Goal: Obtain resource: Obtain resource

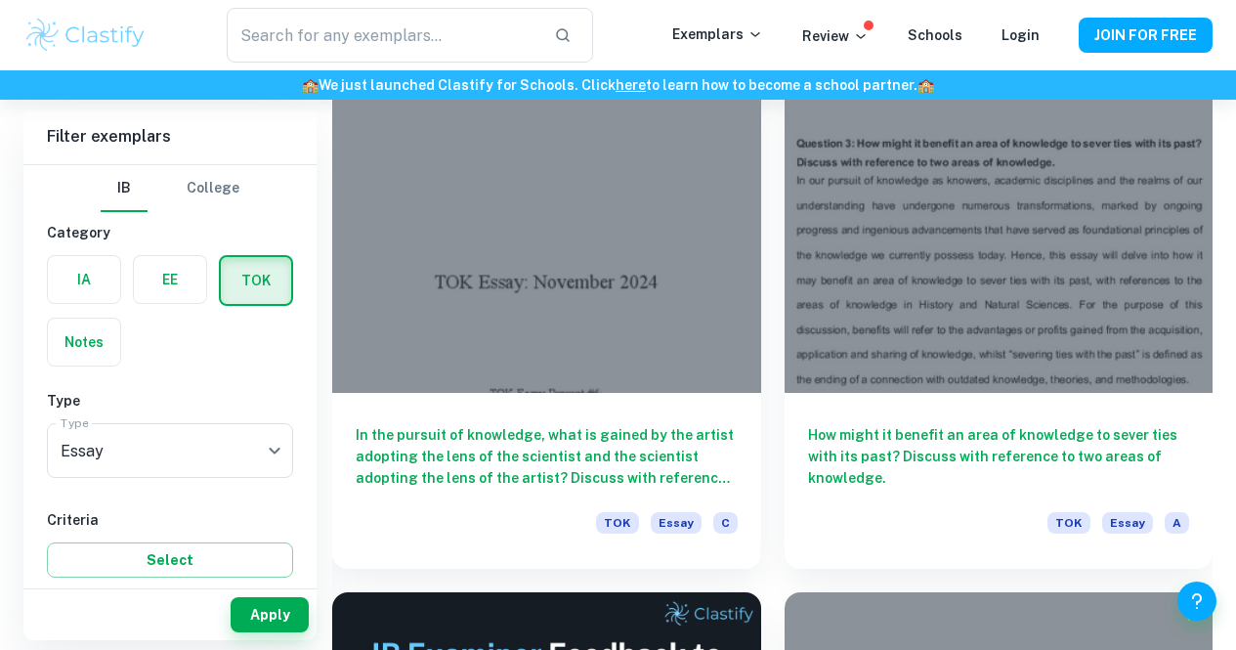
scroll to position [585, 0]
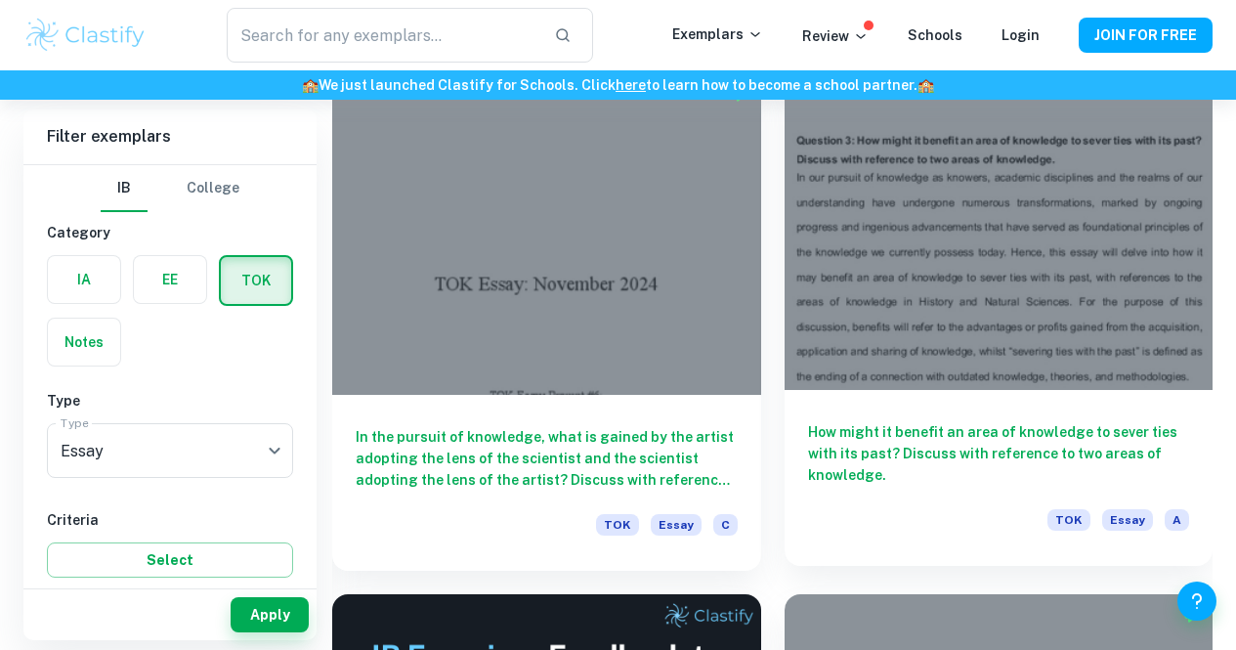
click at [793, 236] on div at bounding box center [999, 229] width 429 height 322
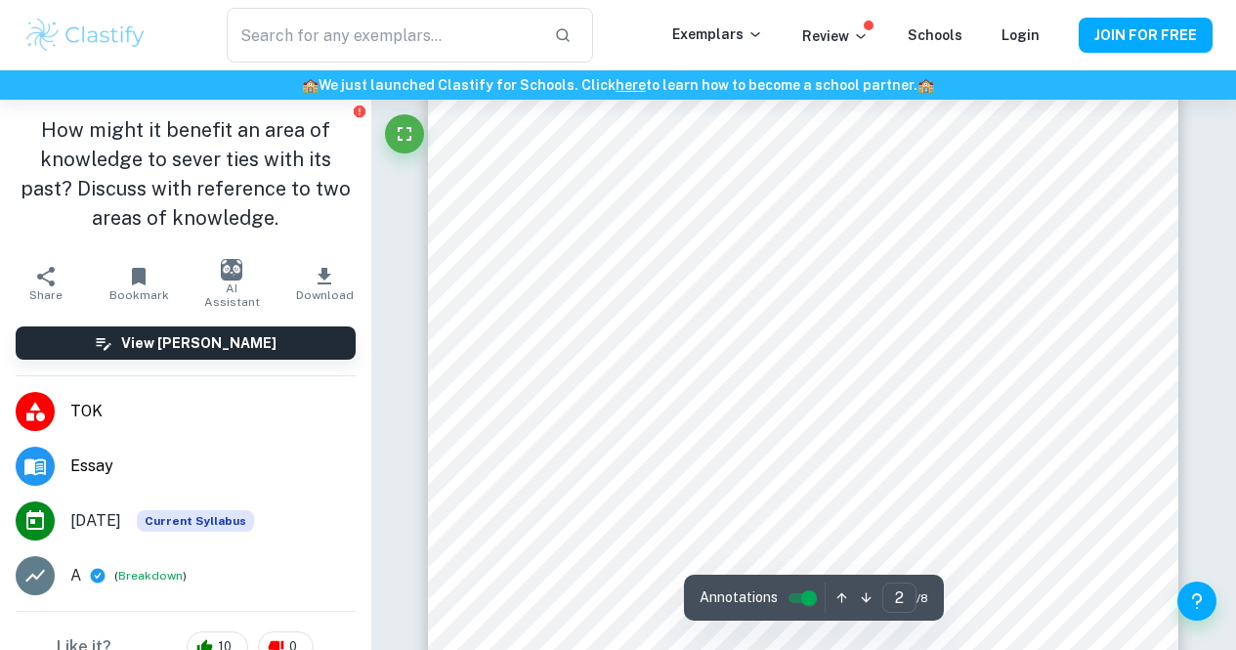
scroll to position [1636, 0]
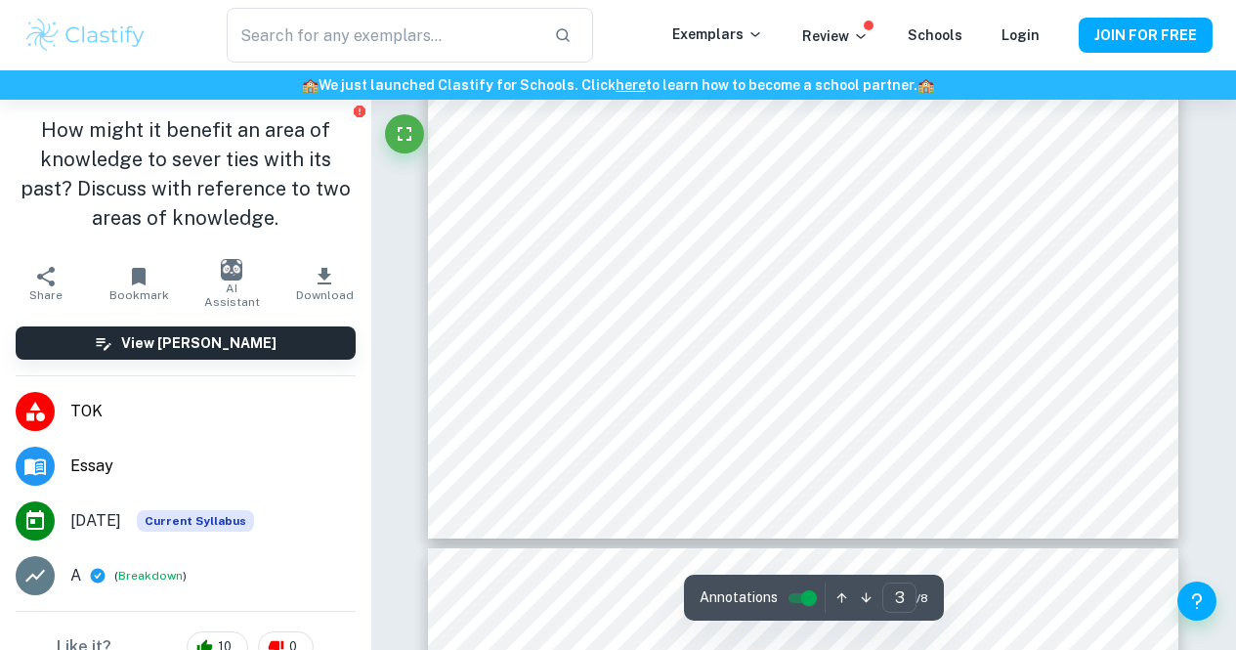
type input "4"
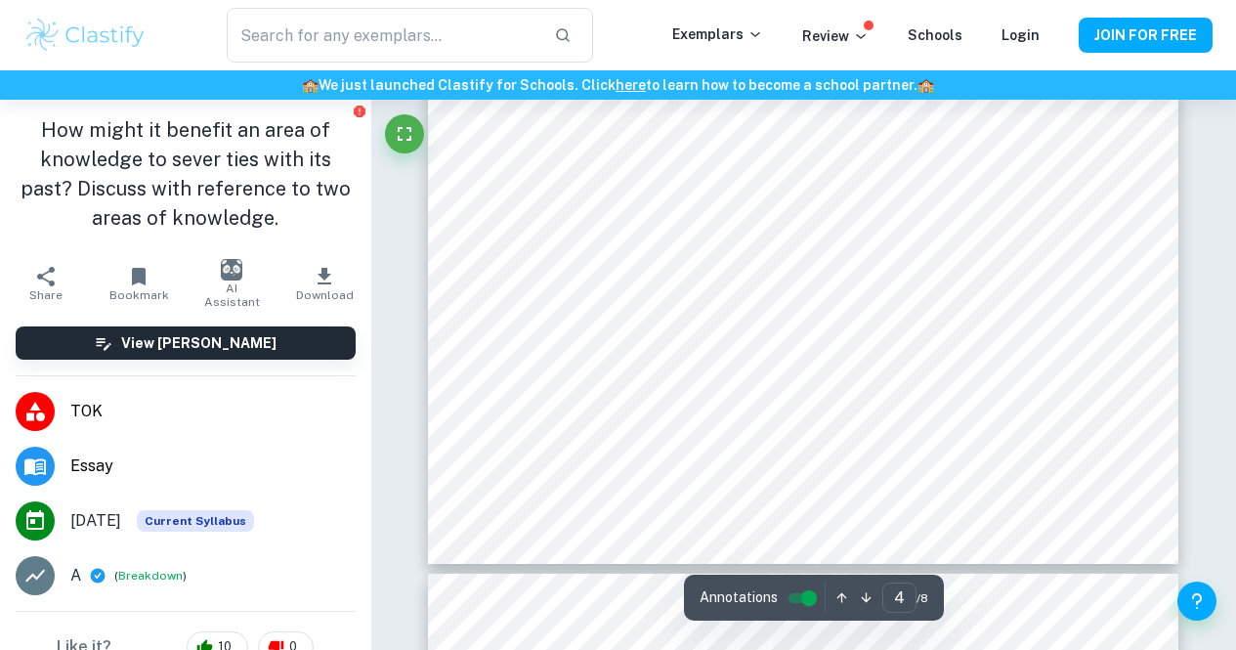
scroll to position [4075, 0]
